Goal: Find specific page/section: Find specific page/section

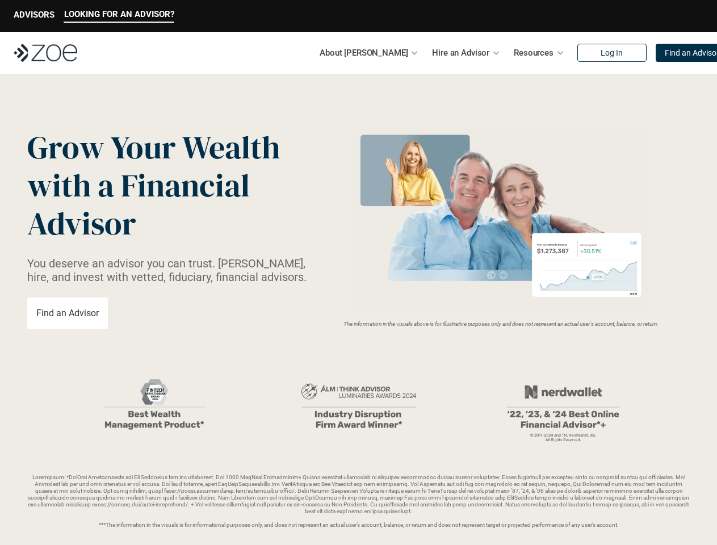
click at [358, 272] on img at bounding box center [501, 221] width 303 height 184
click at [119, 16] on p "LOOKING FOR AN ADVISOR?" at bounding box center [119, 14] width 110 height 10
click at [34, 16] on p "ADVISORS" at bounding box center [34, 15] width 41 height 10
